Goal: Entertainment & Leisure: Consume media (video, audio)

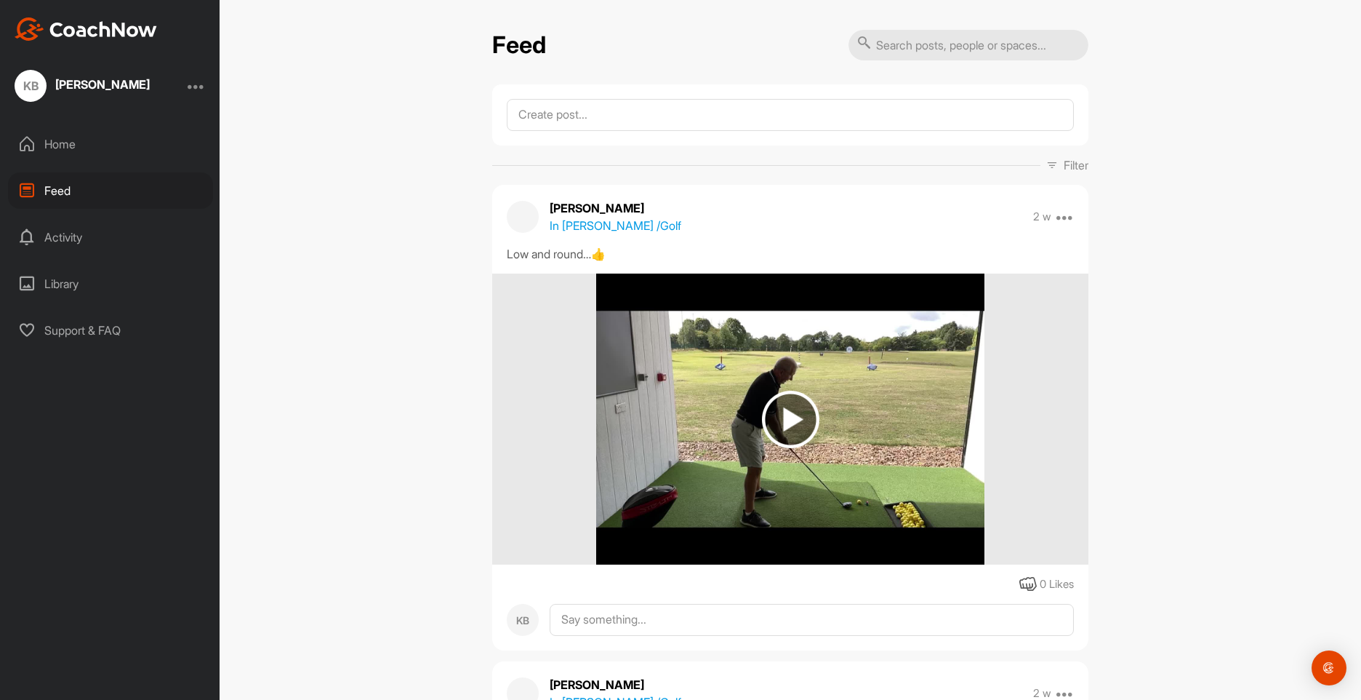
click at [783, 391] on img at bounding box center [790, 419] width 57 height 57
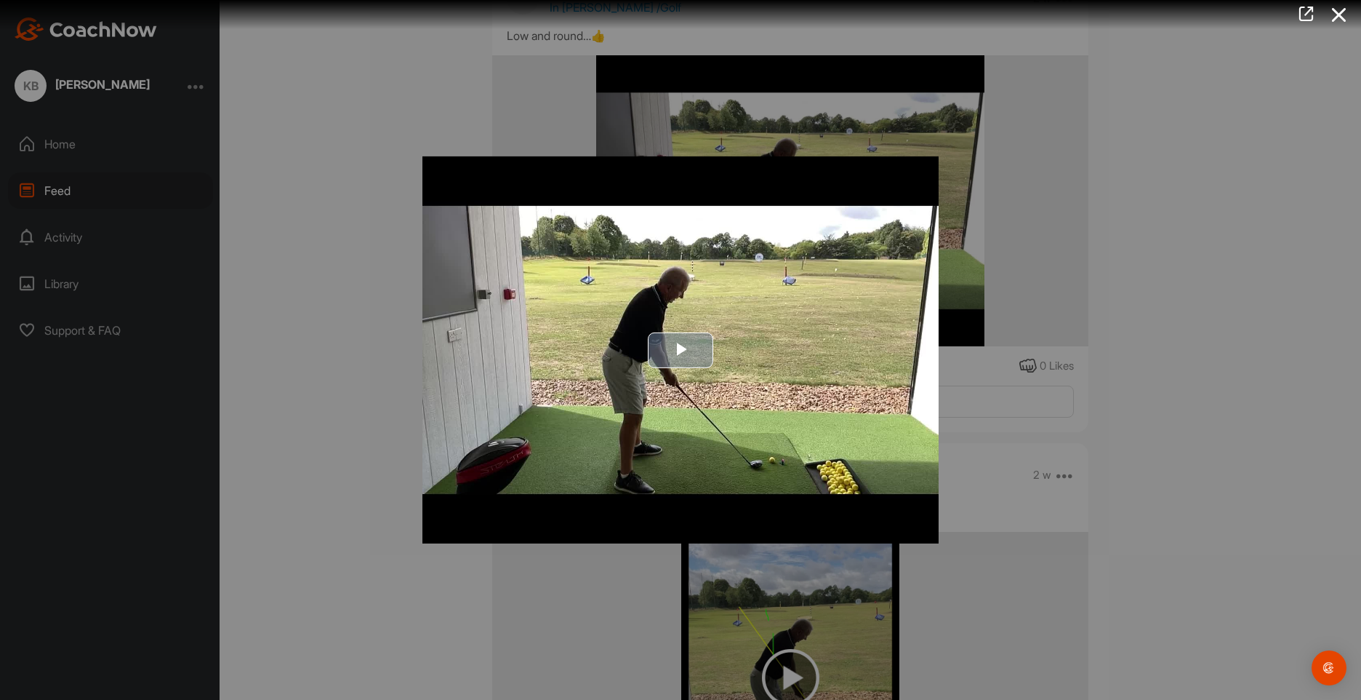
click at [681, 350] on span "Video Player" at bounding box center [681, 350] width 0 height 0
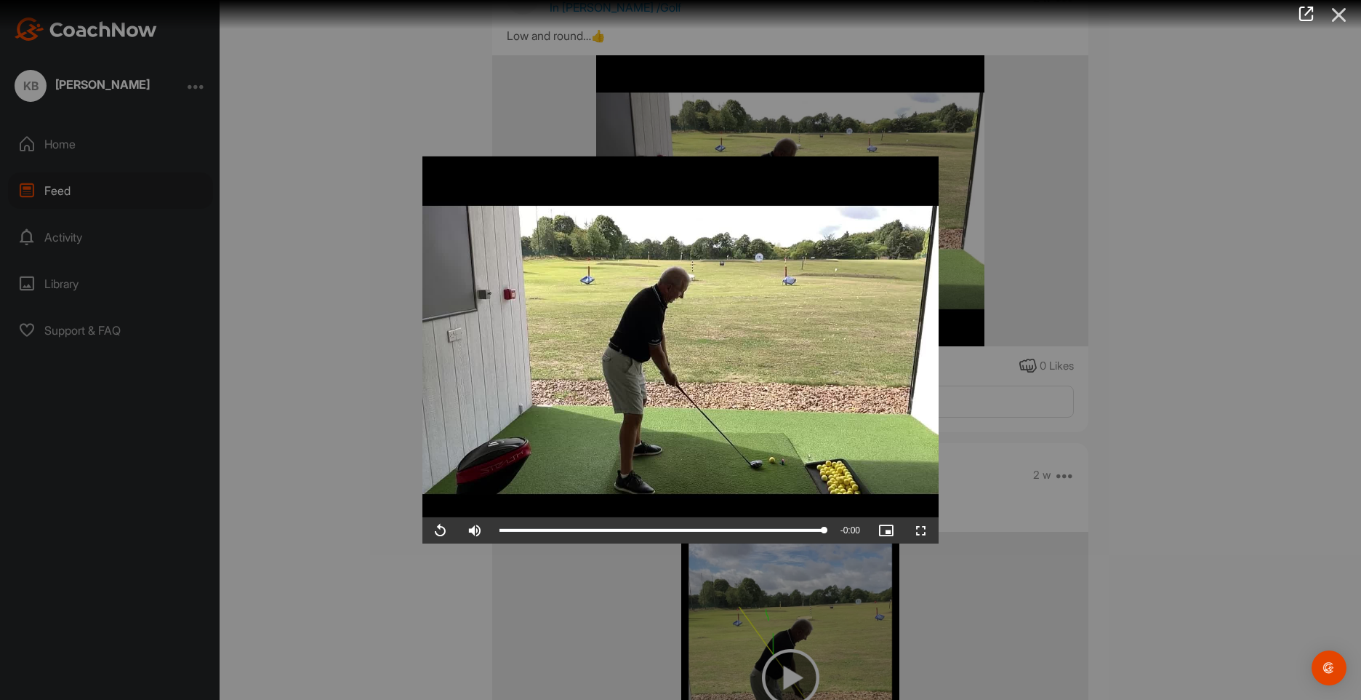
click at [1335, 12] on icon at bounding box center [1339, 14] width 33 height 27
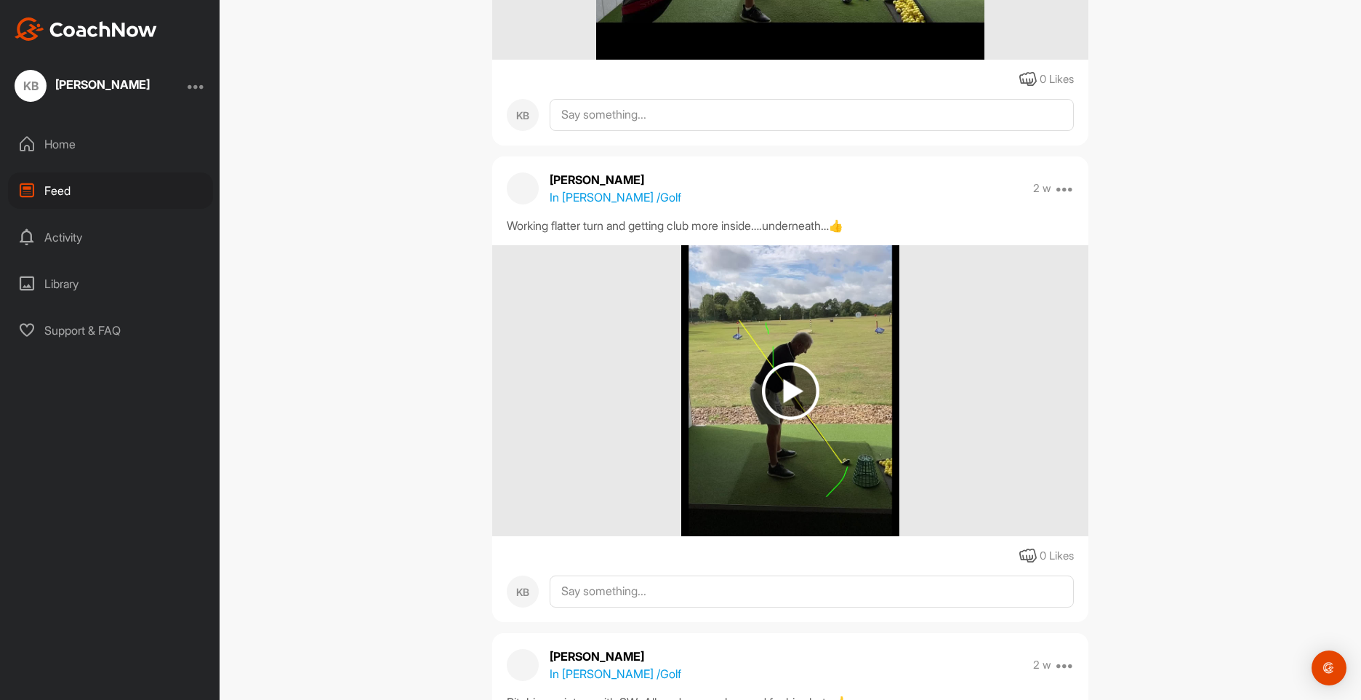
scroll to position [509, 0]
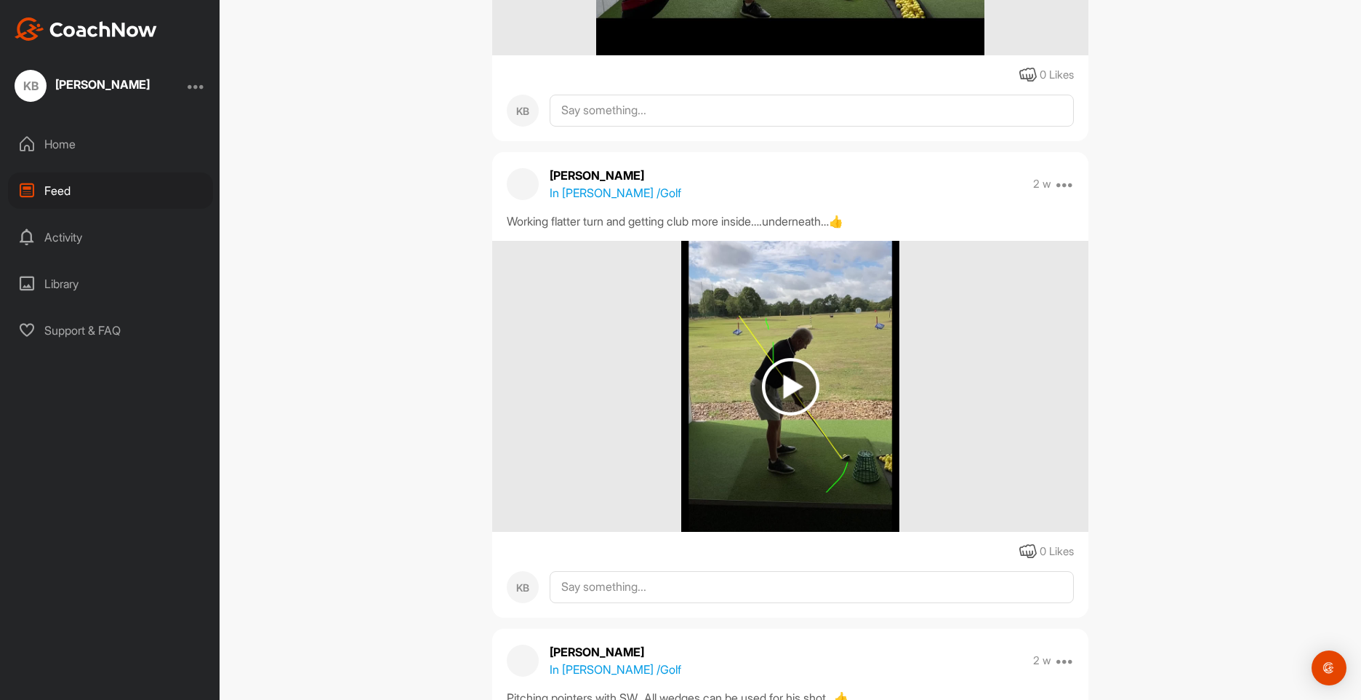
click at [782, 389] on img at bounding box center [790, 386] width 57 height 57
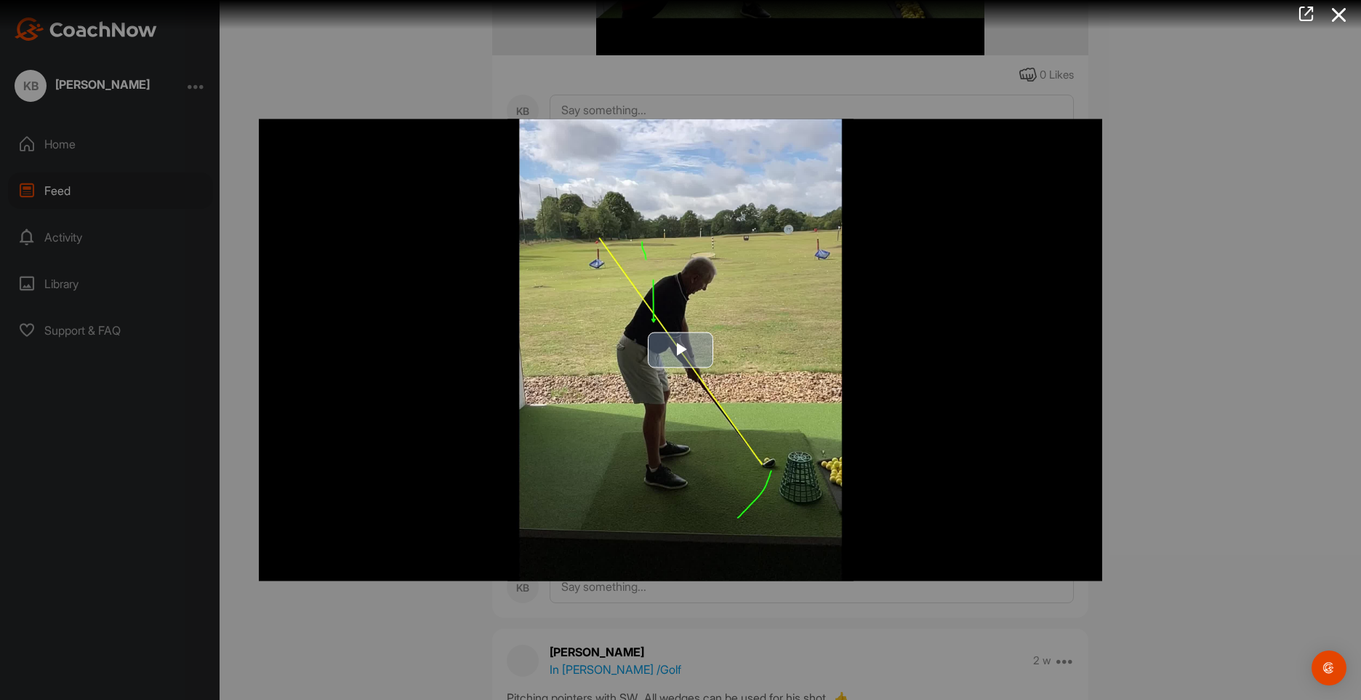
click at [681, 350] on span "Video Player" at bounding box center [681, 350] width 0 height 0
click at [679, 351] on video "Video Player" at bounding box center [681, 350] width 844 height 462
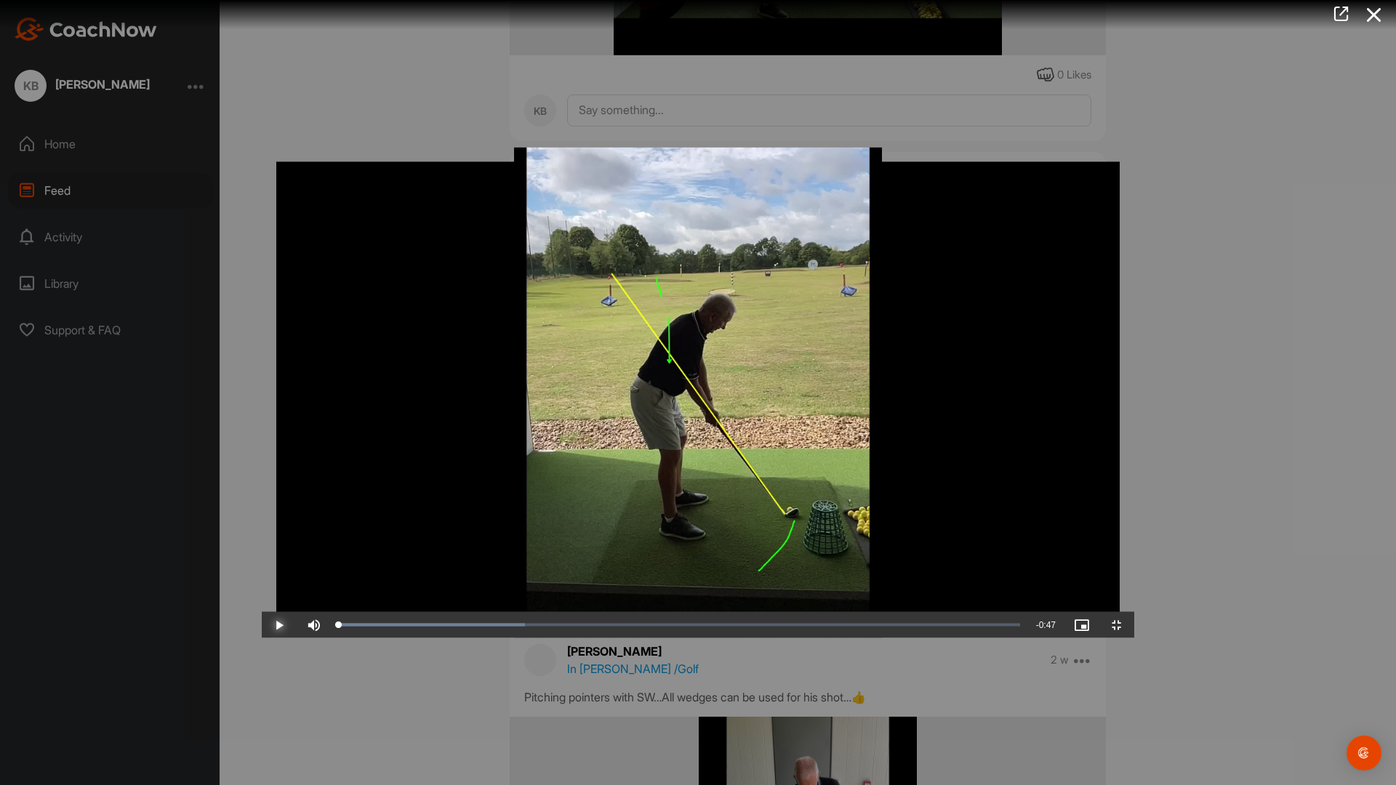
click at [262, 625] on span "Video Player" at bounding box center [279, 625] width 35 height 0
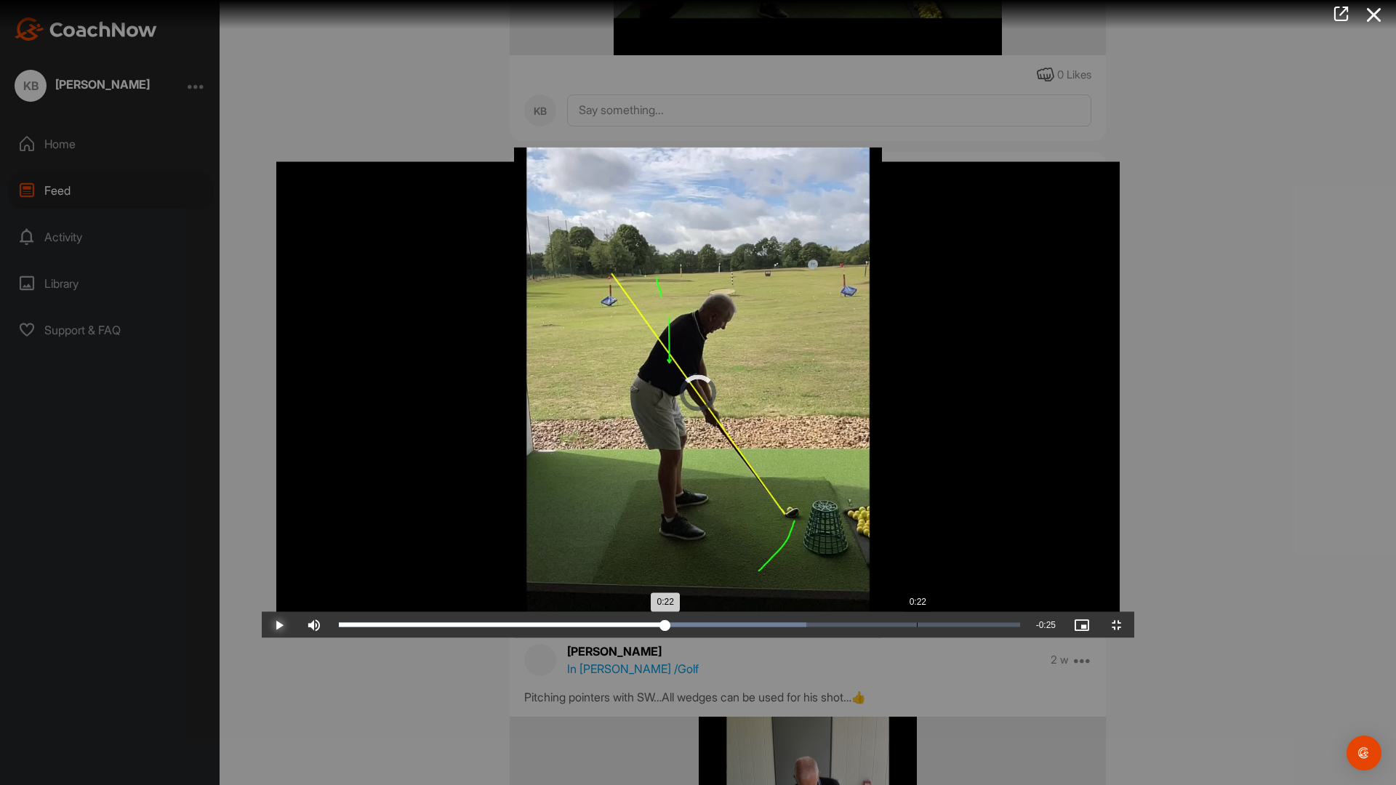
drag, startPoint x: 813, startPoint y: 775, endPoint x: 663, endPoint y: 782, distance: 150.0
click at [661, 639] on div "Loaded : 68.65% 0:22 0:22" at bounding box center [680, 625] width 696 height 26
click at [663, 639] on div "Loaded : 68.65% 0:23 0:23" at bounding box center [680, 625] width 696 height 26
click at [664, 639] on div "Loaded : 68.65% 0:23 0:23" at bounding box center [680, 625] width 696 height 26
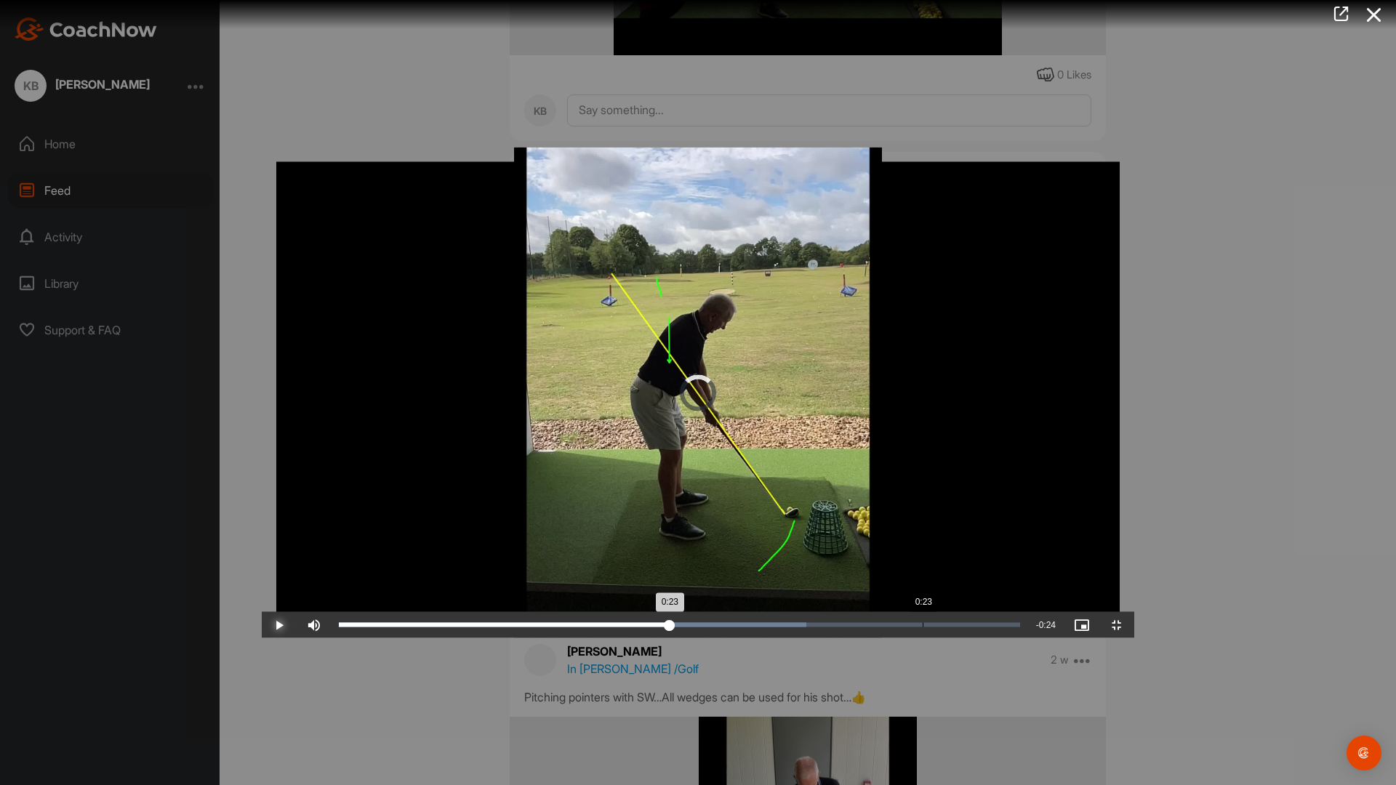
click at [658, 639] on div "Loaded : 68.65% 0:23 0:23" at bounding box center [680, 625] width 696 height 26
click at [655, 639] on div "Loaded : 68.65% 0:22 0:22" at bounding box center [680, 625] width 696 height 26
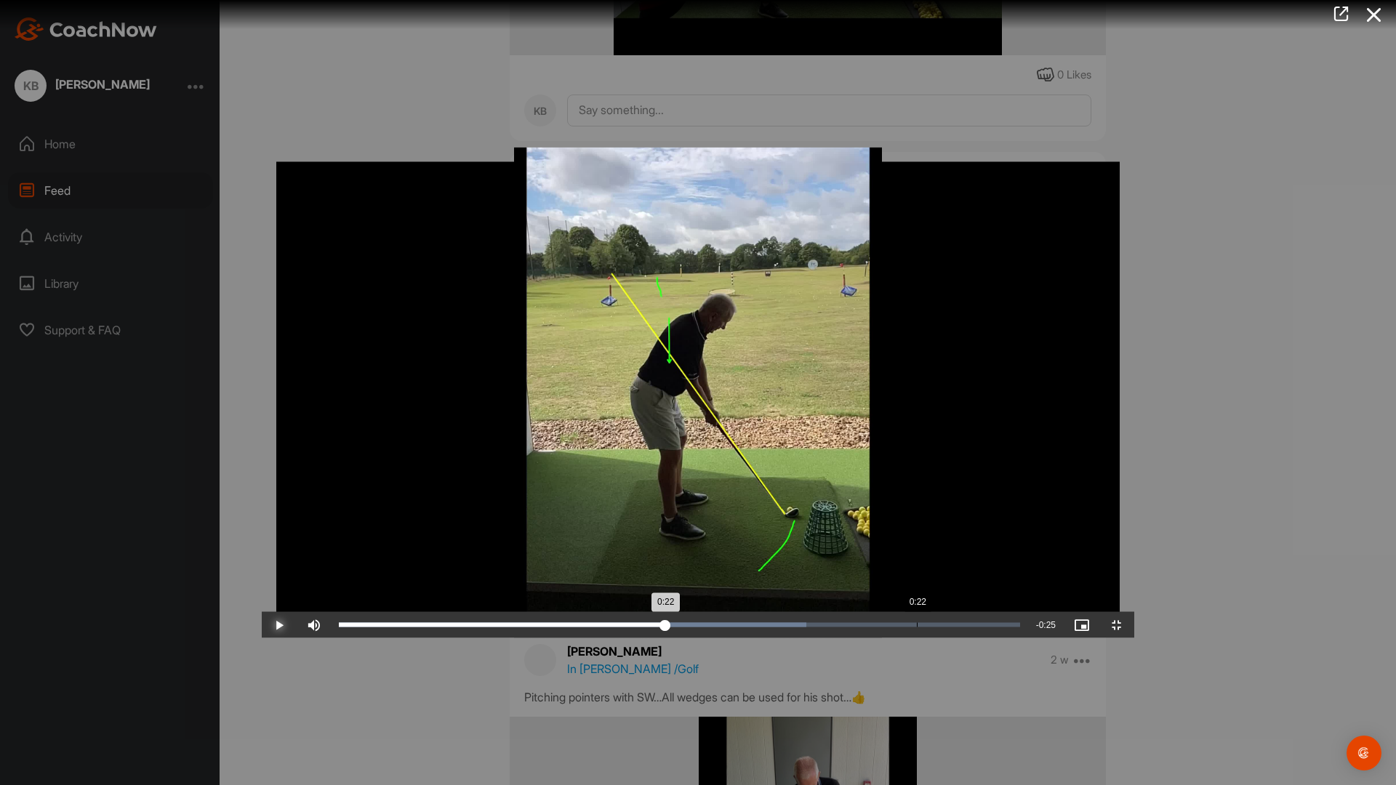
click at [655, 639] on div "Loaded : 68.65% 0:22 0:22" at bounding box center [680, 625] width 696 height 26
click at [667, 639] on div "Loaded : 68.65% 0:22 0:22" at bounding box center [680, 625] width 696 height 26
click at [667, 639] on div "Loaded : 68.65% 0:23 0:23" at bounding box center [680, 625] width 696 height 26
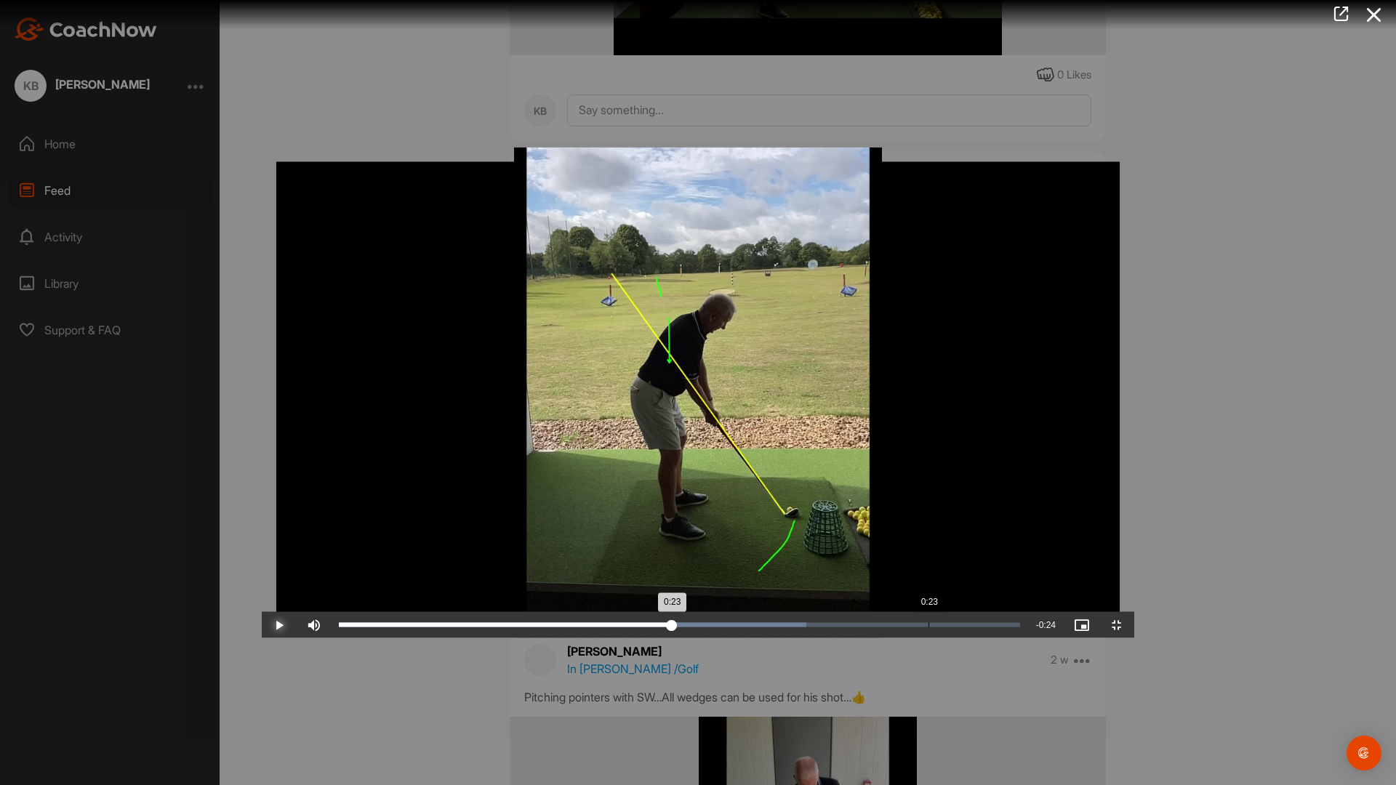
click at [667, 639] on div "Loaded : 68.65% 0:23 0:23" at bounding box center [680, 625] width 696 height 26
click at [1135, 625] on span "Video Player" at bounding box center [1117, 625] width 35 height 0
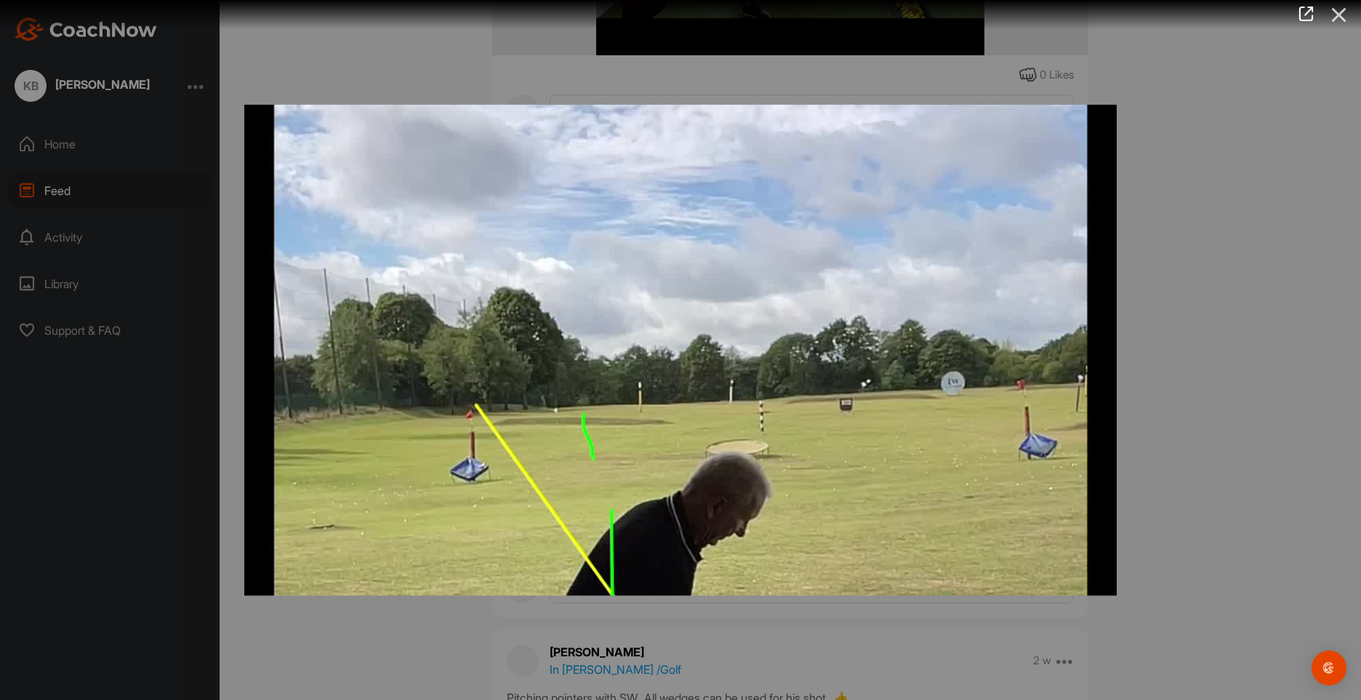
click at [1339, 14] on icon at bounding box center [1339, 14] width 33 height 27
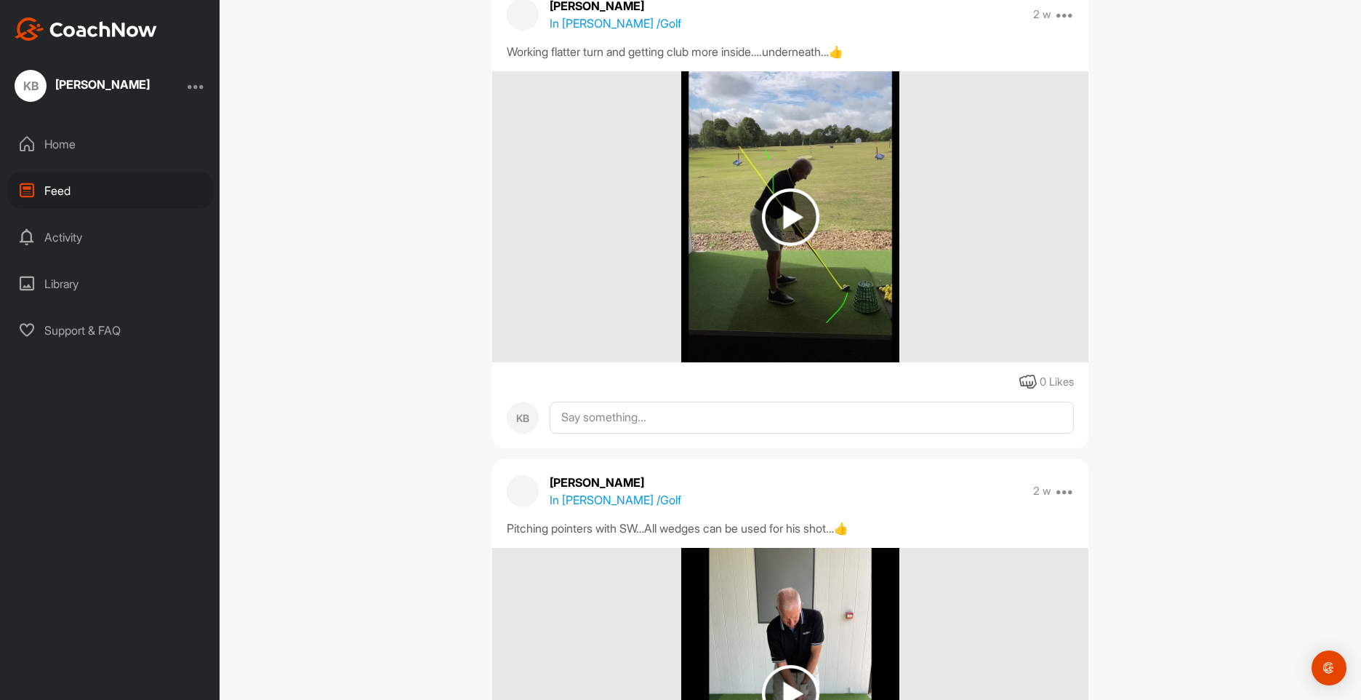
scroll to position [582, 0]
